Goal: Transaction & Acquisition: Subscribe to service/newsletter

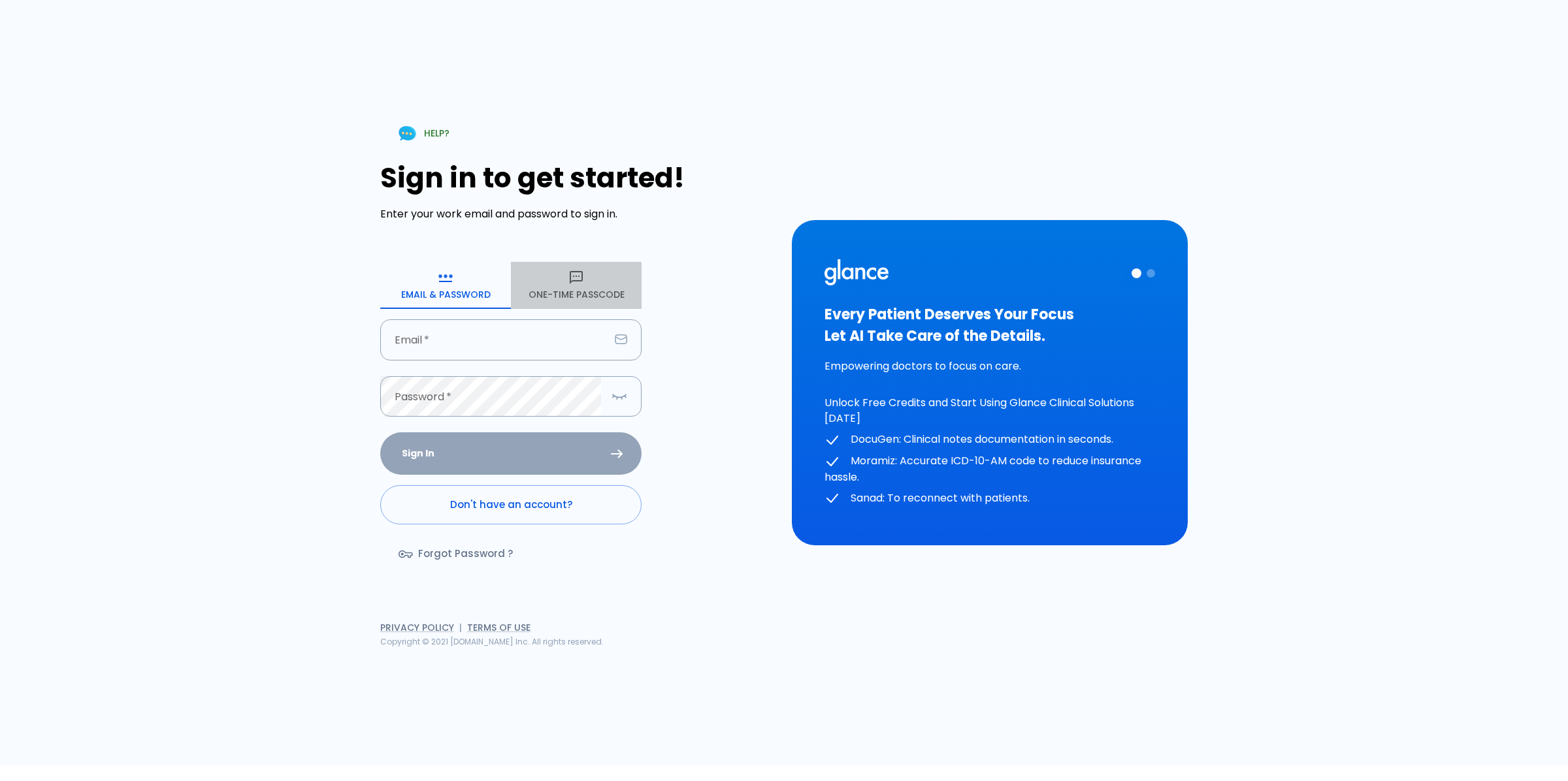
click at [588, 268] on button "One-Time Passcode" at bounding box center [576, 285] width 130 height 47
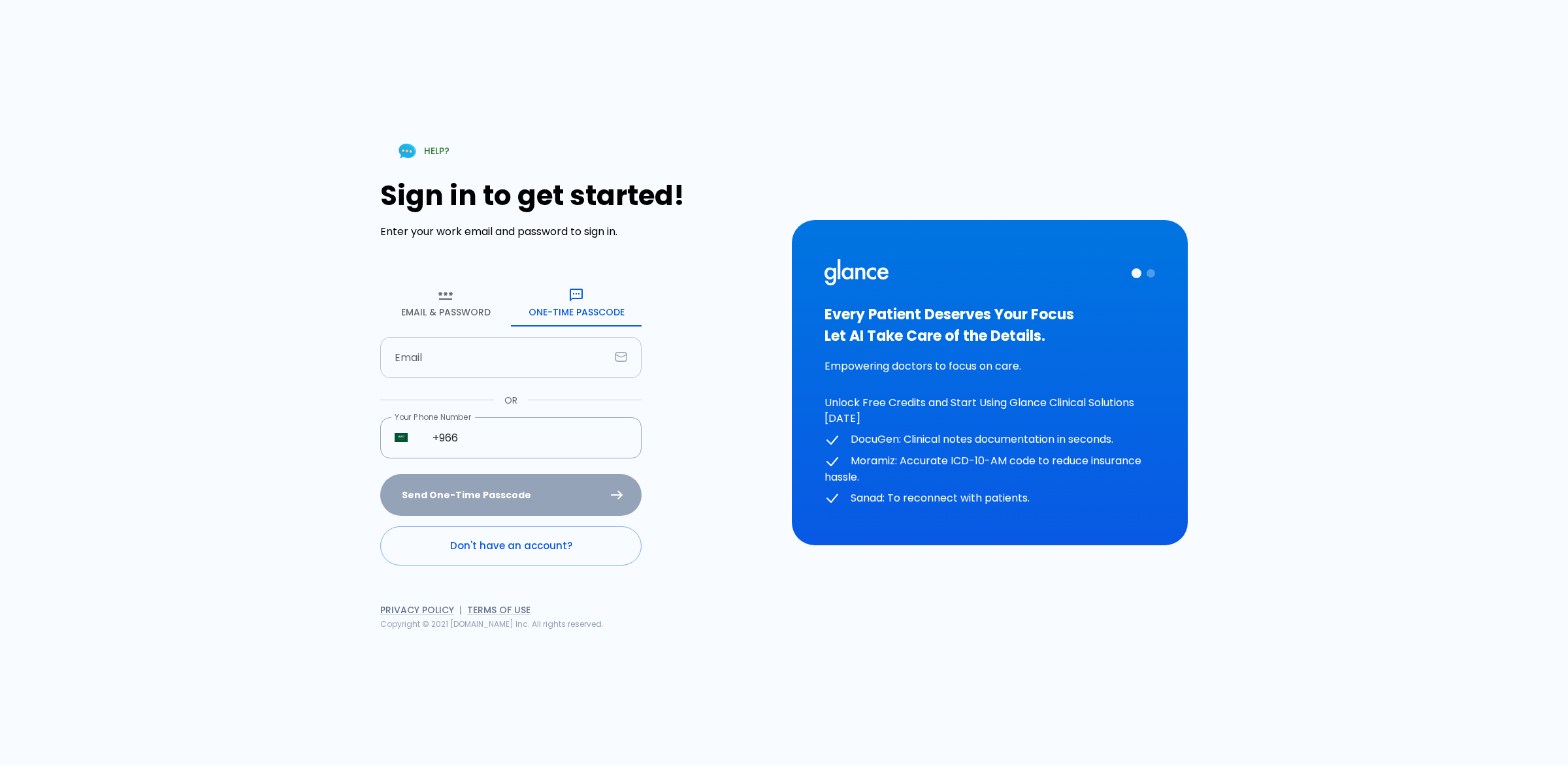
click at [553, 345] on input "text" at bounding box center [495, 358] width 229 height 41
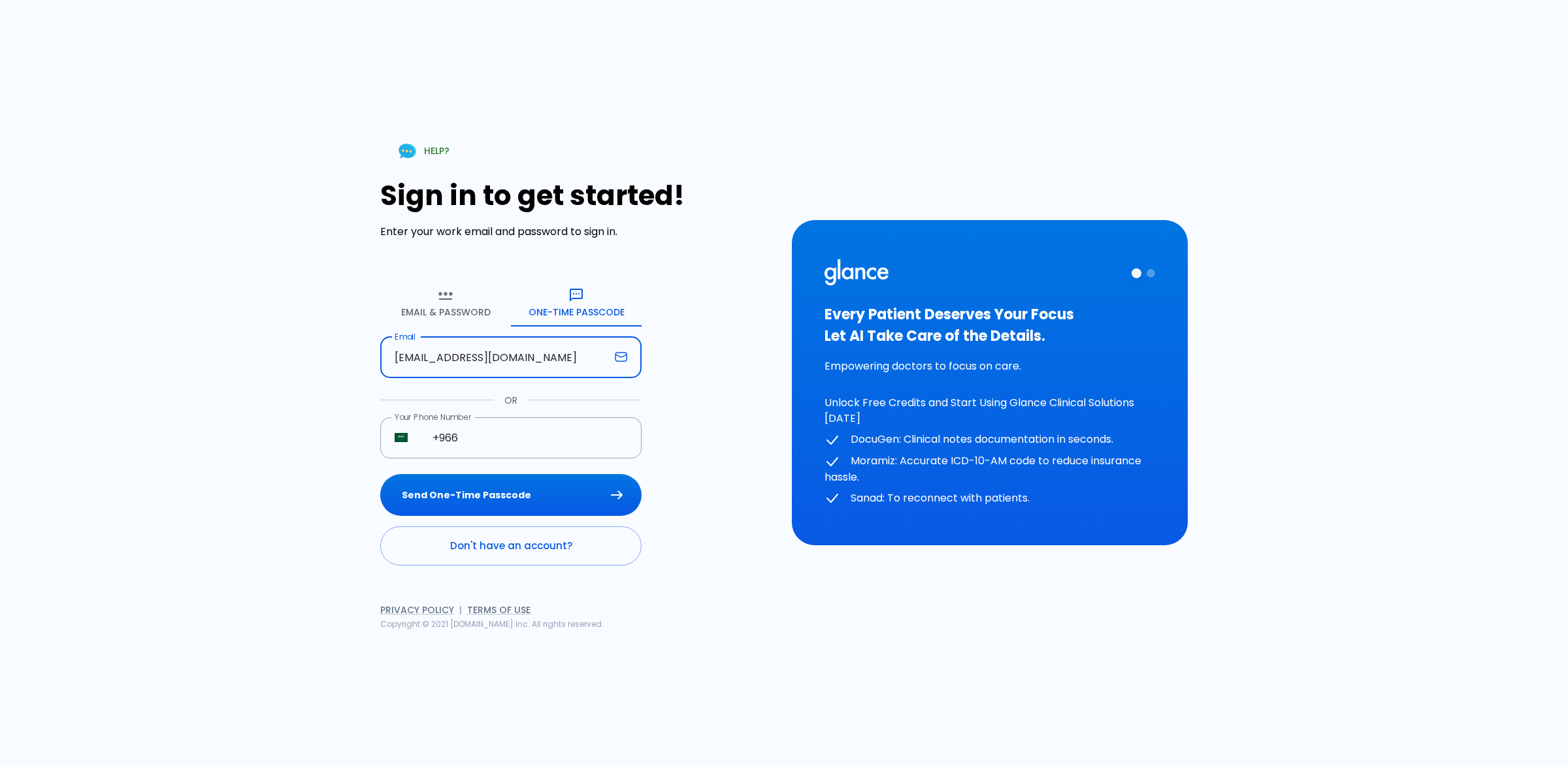
type input "[EMAIL_ADDRESS][DOMAIN_NAME]"
click at [380, 474] on button "Send One-Time Passcode" at bounding box center [510, 495] width 261 height 42
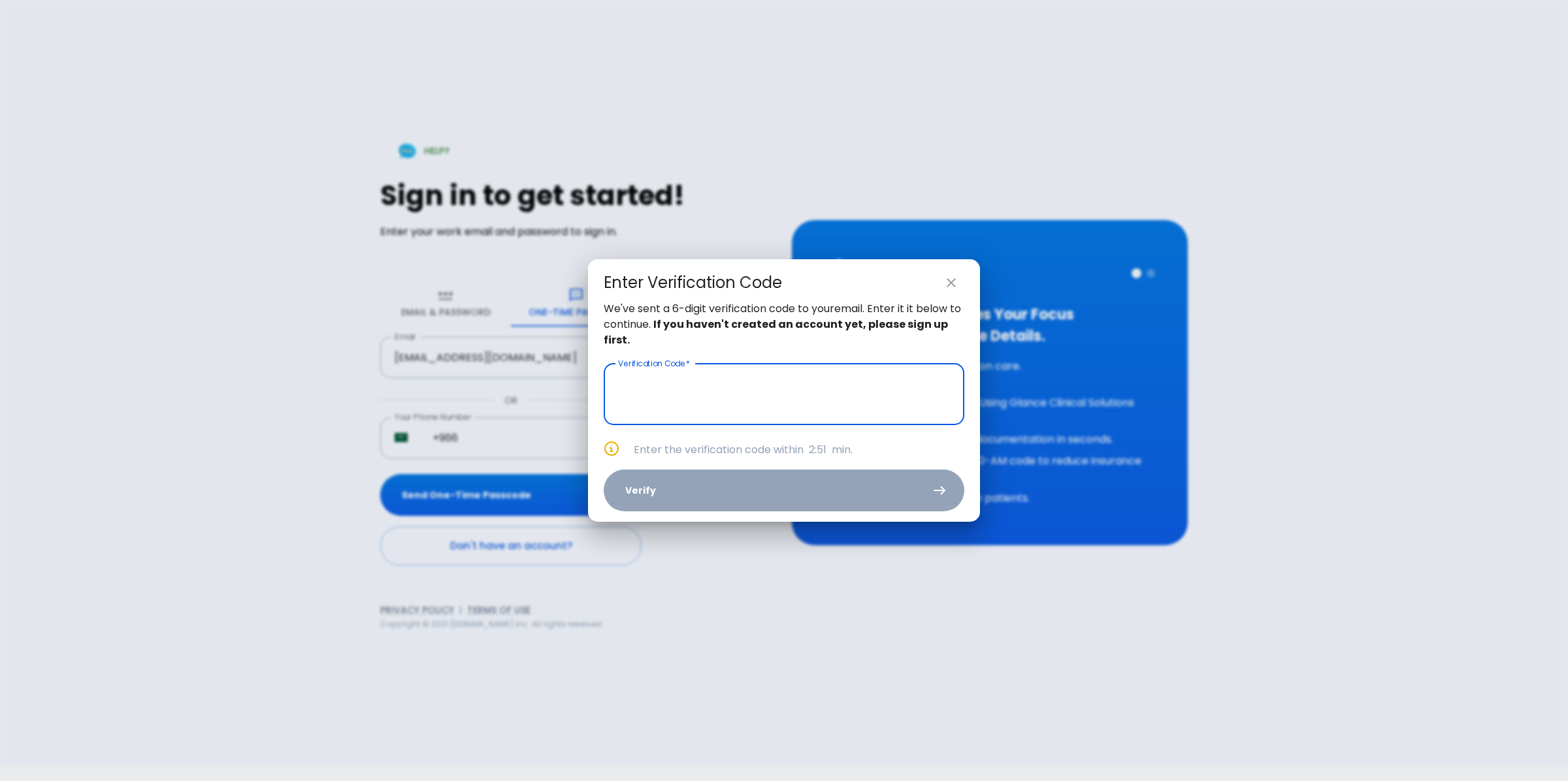
click at [675, 405] on input "text" at bounding box center [784, 394] width 361 height 61
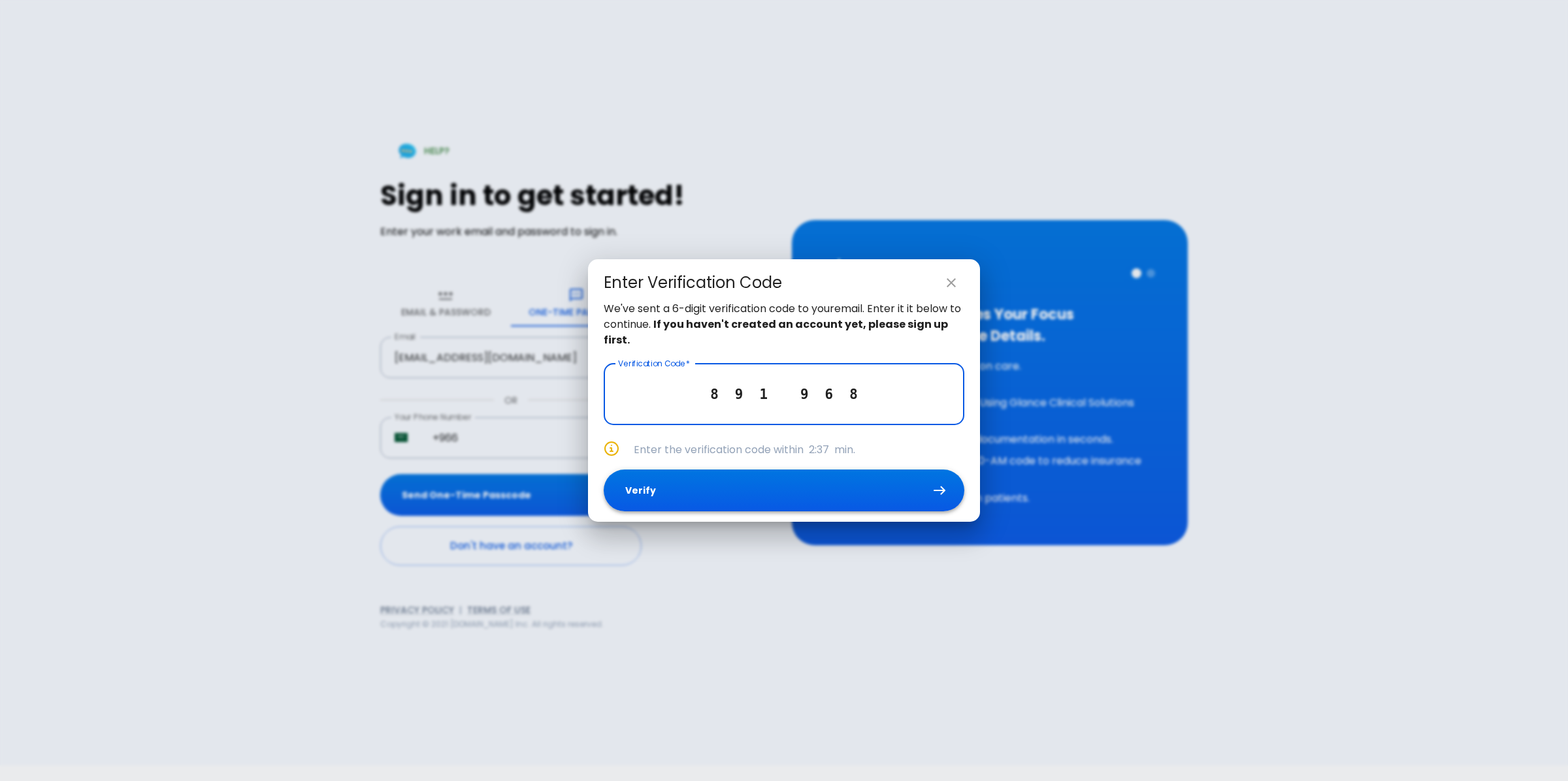
type input "8 9 1 9 6 8"
click at [753, 488] on button "Verify" at bounding box center [784, 491] width 361 height 42
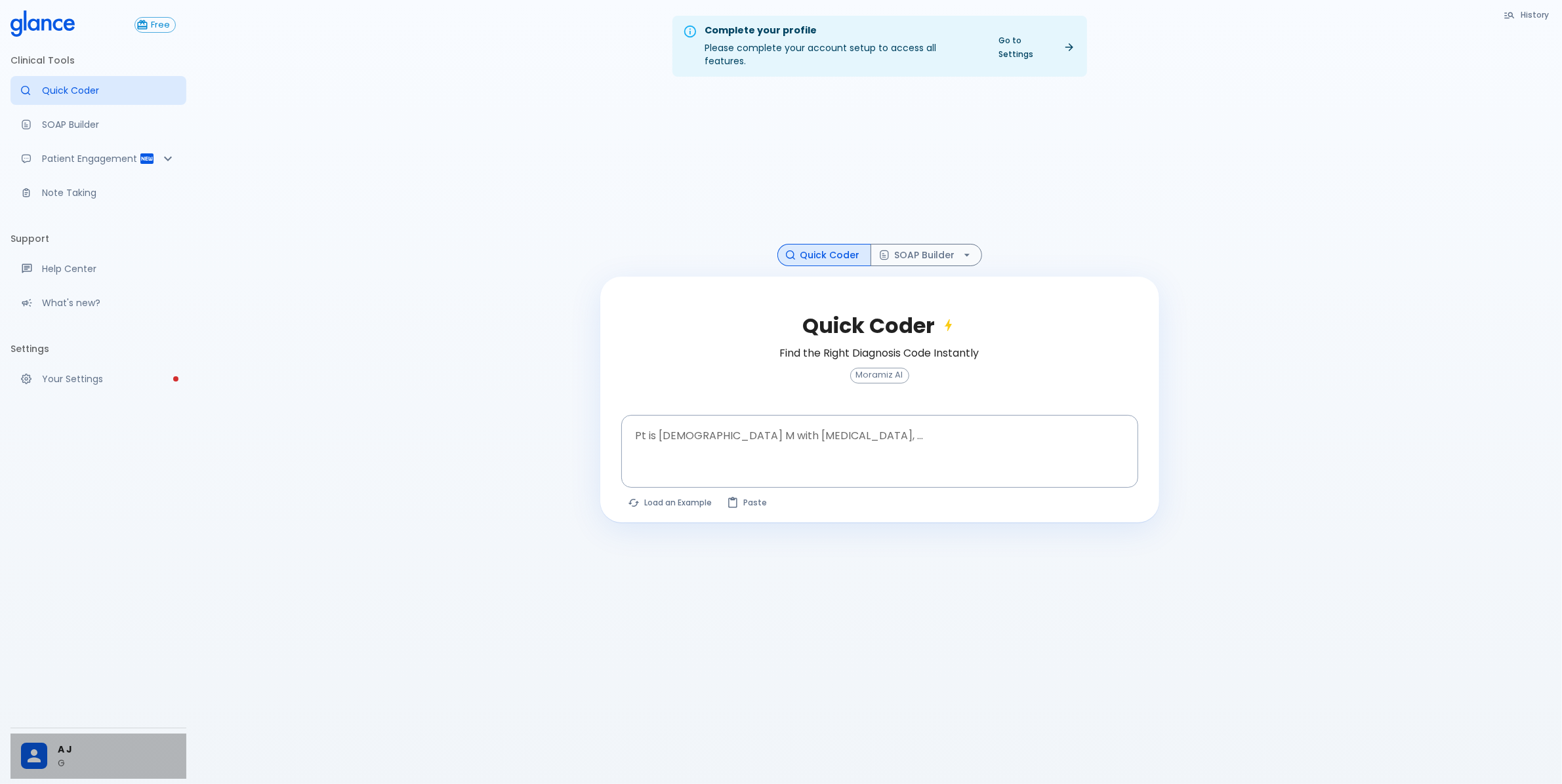
click at [69, 744] on span "A J" at bounding box center [116, 750] width 118 height 14
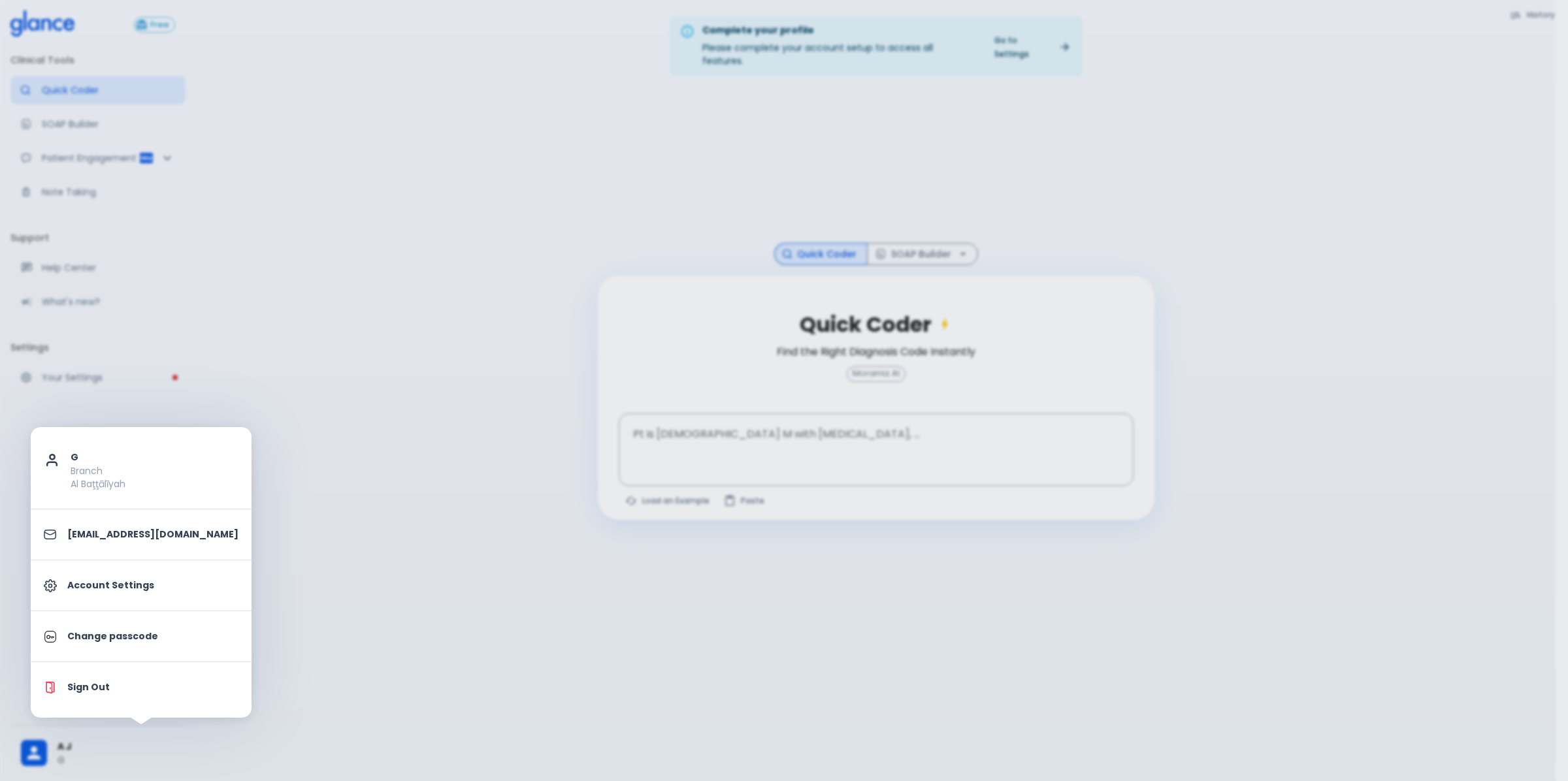
click at [105, 590] on p "Account Settings" at bounding box center [153, 585] width 171 height 14
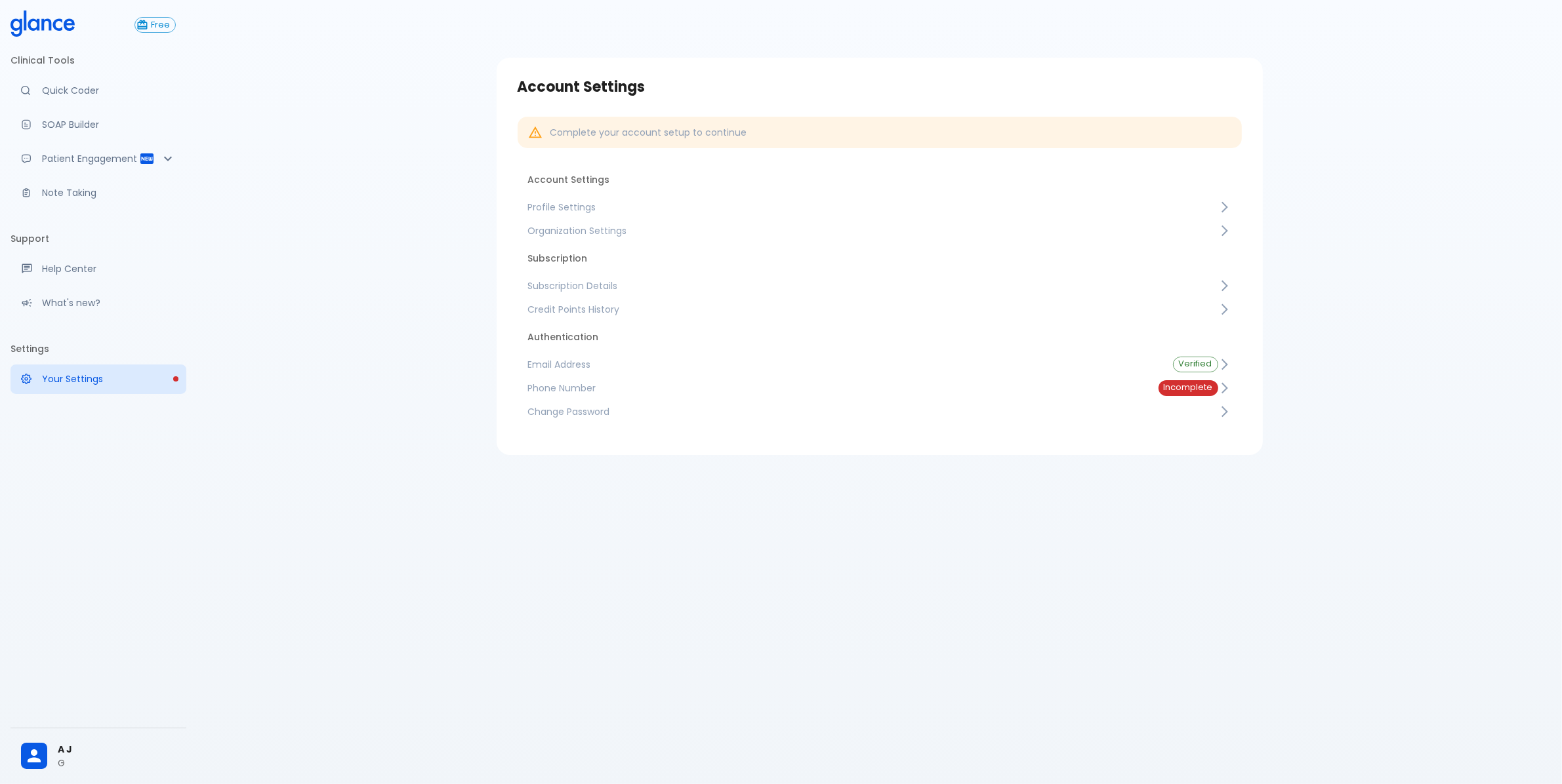
click at [599, 278] on link "Subscription Details" at bounding box center [880, 286] width 724 height 24
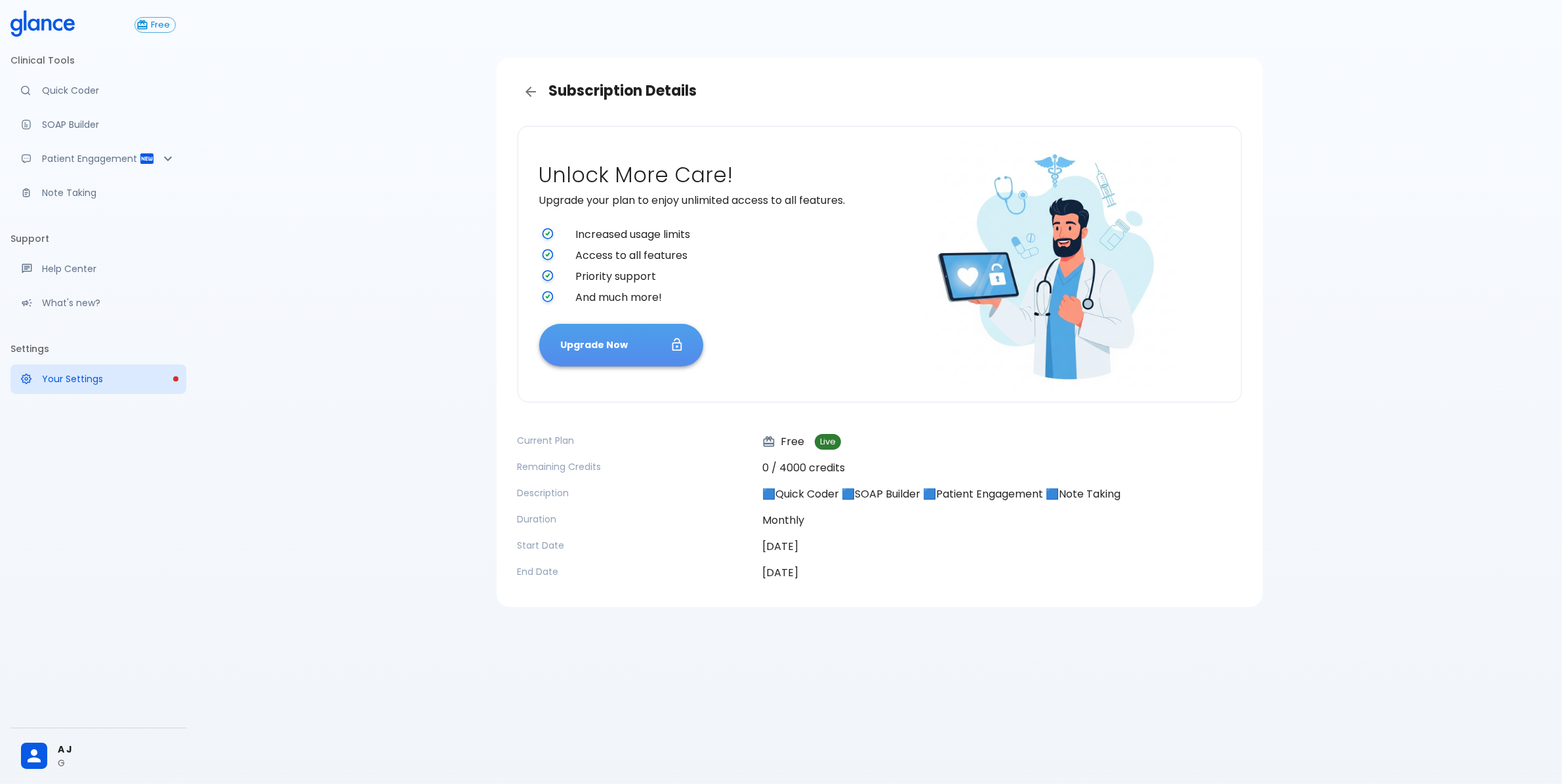
click at [645, 352] on button "Upgrade Now" at bounding box center [621, 345] width 164 height 42
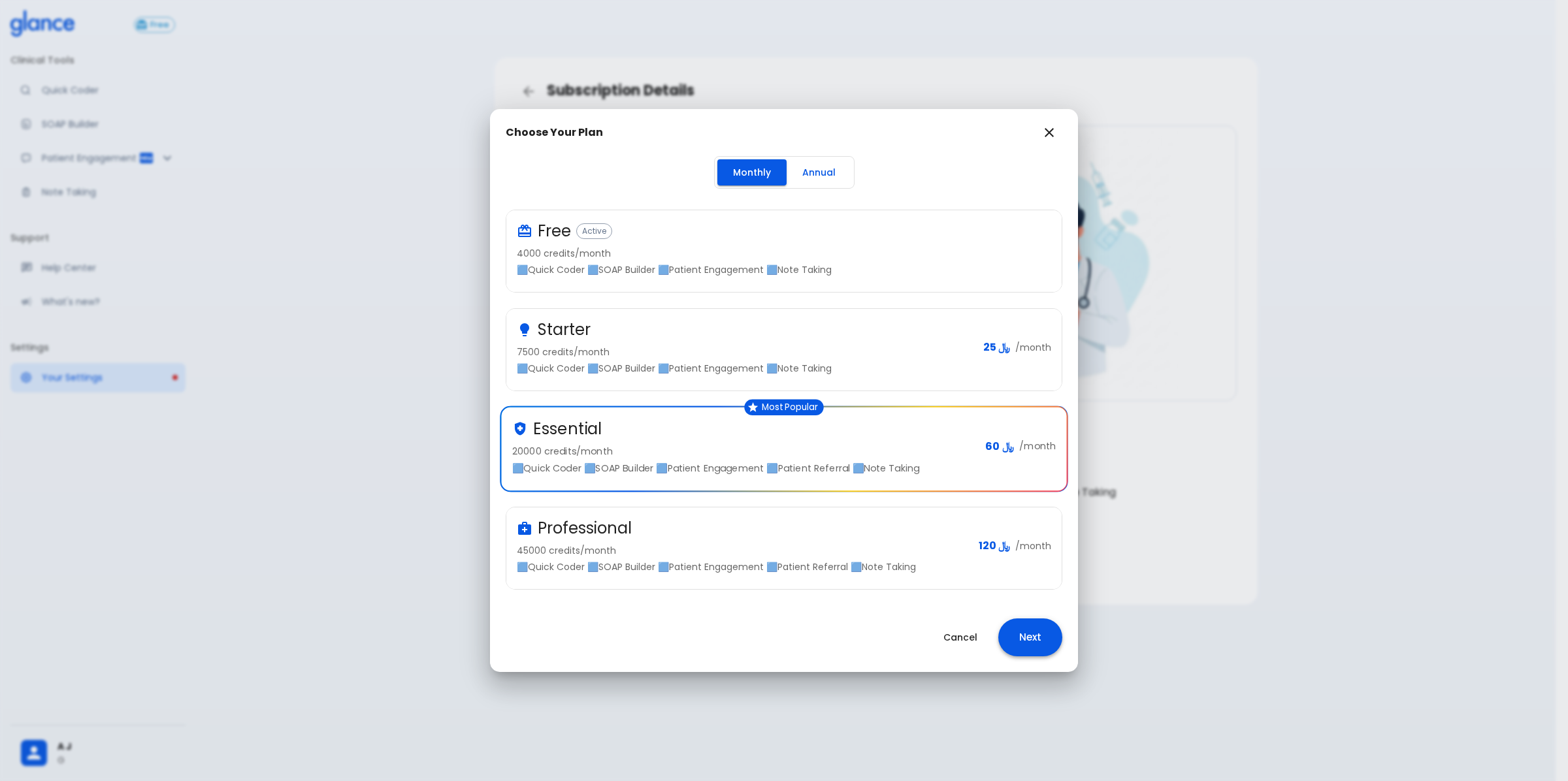
click at [1043, 631] on button "Next" at bounding box center [1030, 637] width 64 height 38
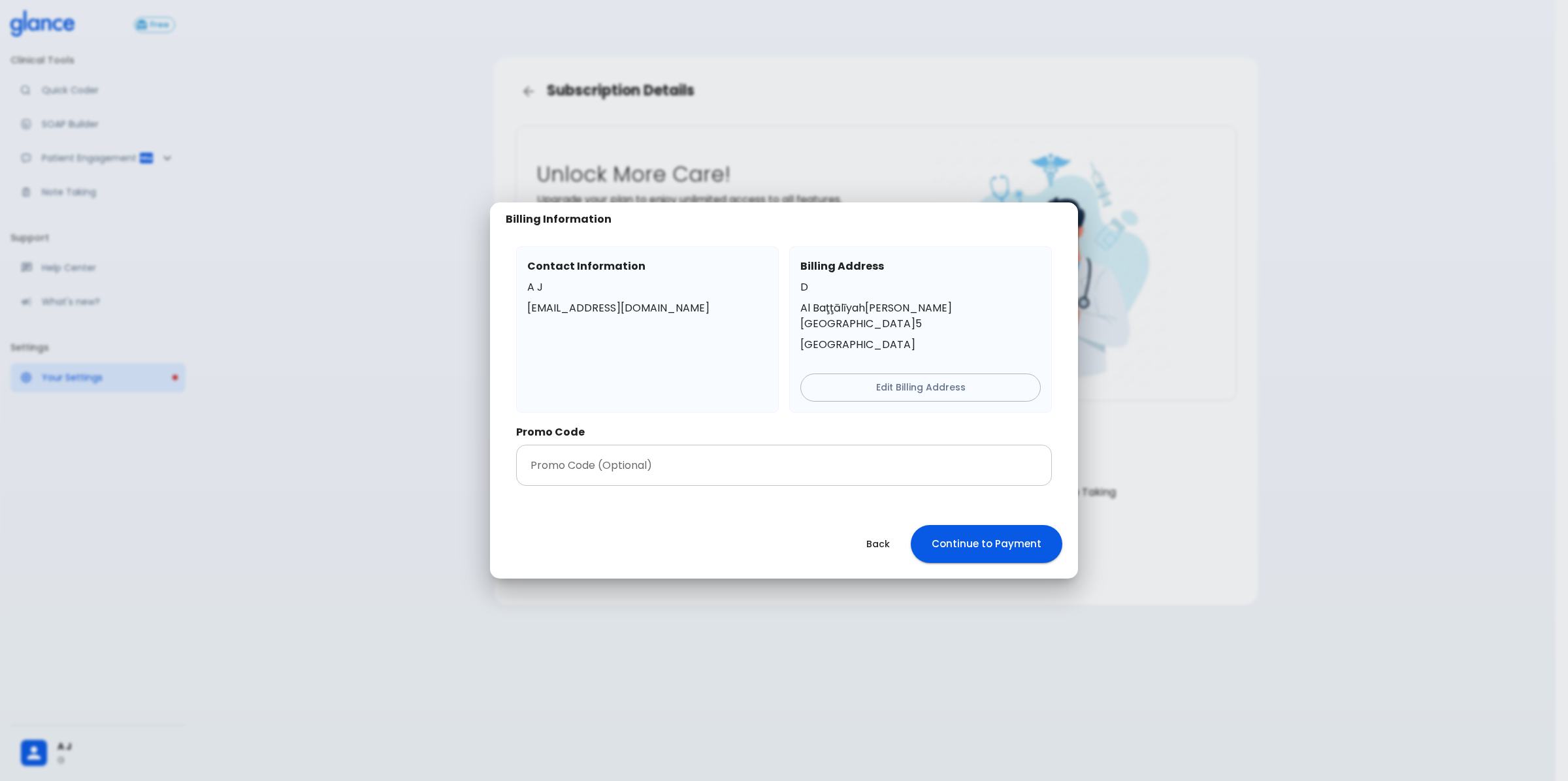
click at [674, 465] on input "text" at bounding box center [784, 466] width 535 height 41
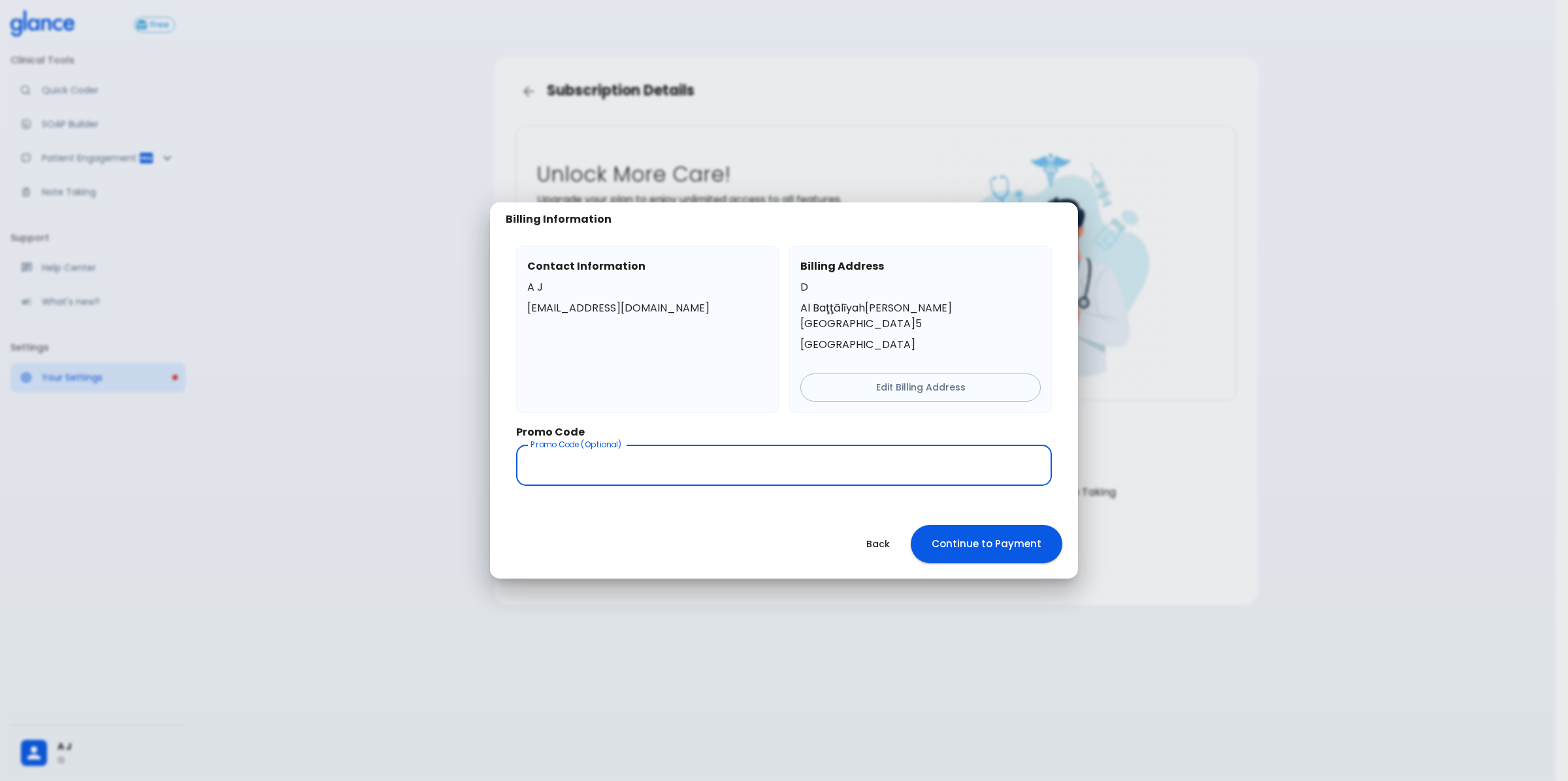
paste input "Glance-[DATE]"
type input "Glance-[DATE]"
click at [981, 534] on button "Continue to Payment" at bounding box center [987, 545] width 151 height 38
